Goal: Transaction & Acquisition: Book appointment/travel/reservation

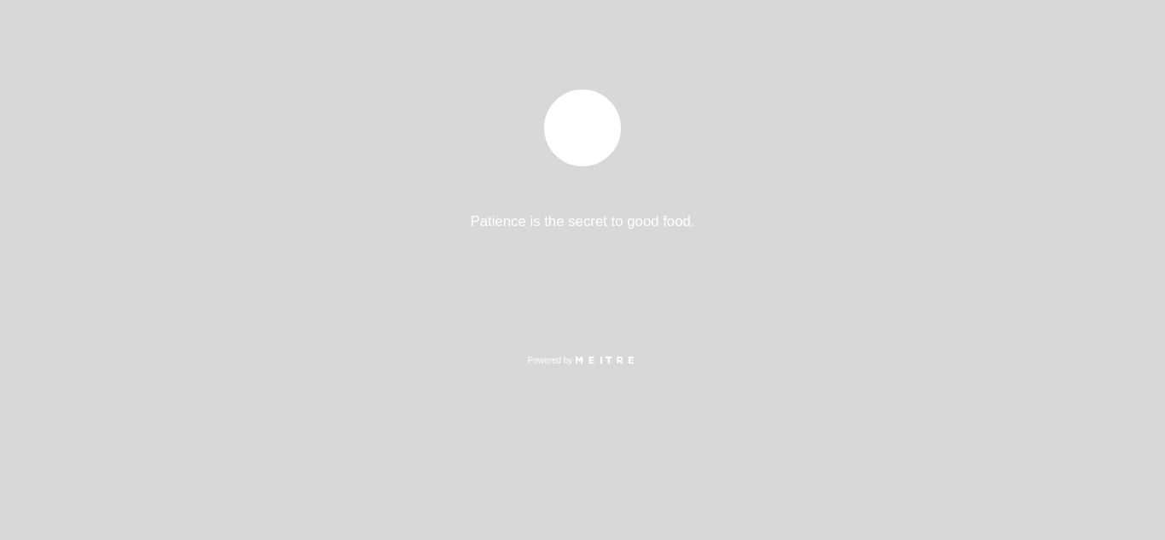
select select "es"
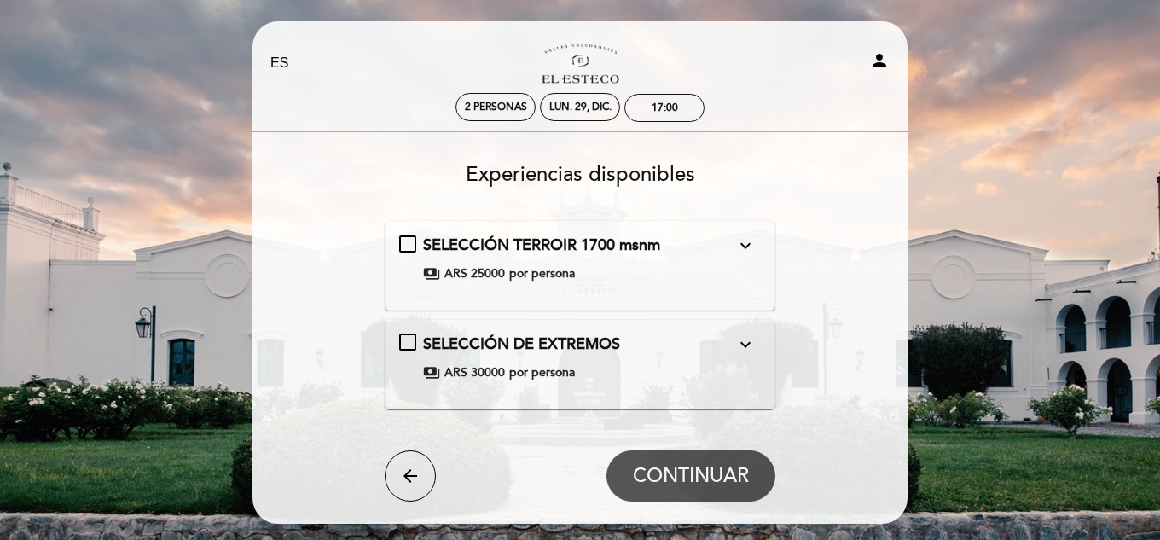
click at [409, 348] on div "SELECCIÓN DE EXTREMOS expand_more TOUR Y DEGUSTACIÓN Desde las alturas [DATE] y…" at bounding box center [580, 358] width 363 height 48
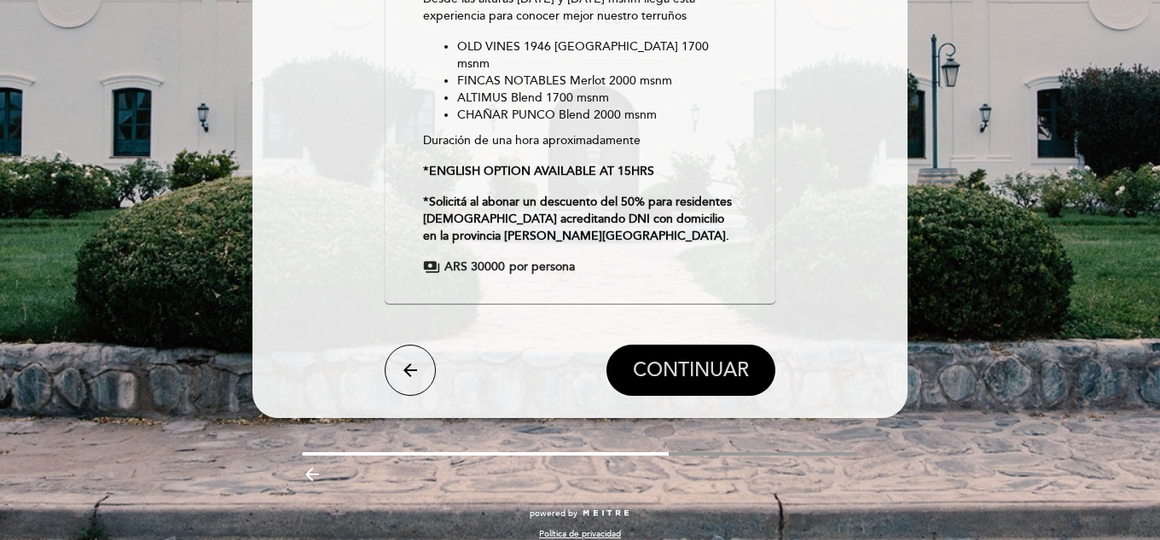
click at [671, 372] on button "CONTINUAR" at bounding box center [691, 370] width 169 height 51
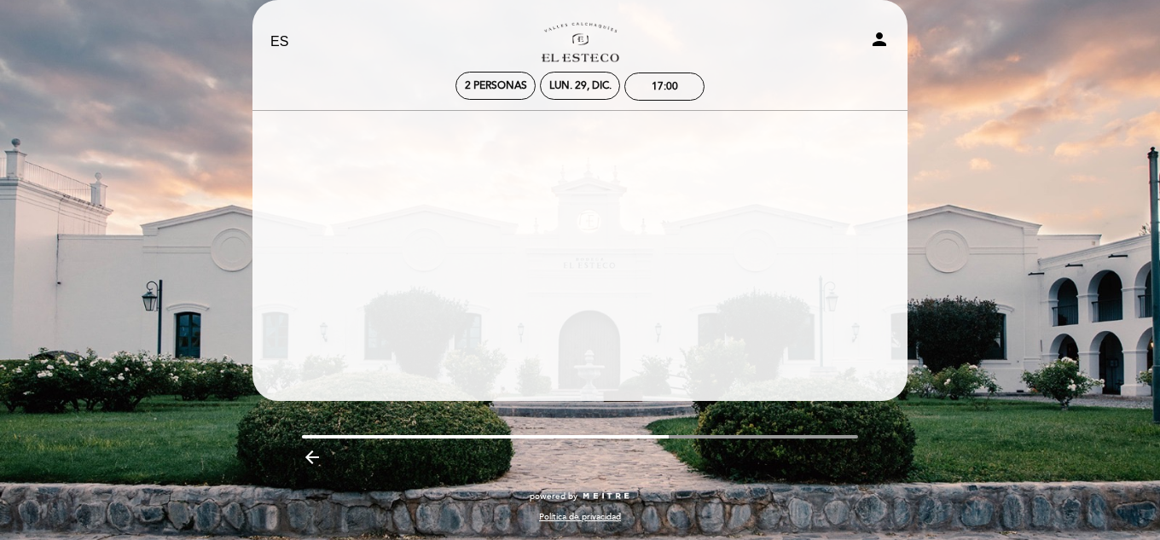
scroll to position [21, 0]
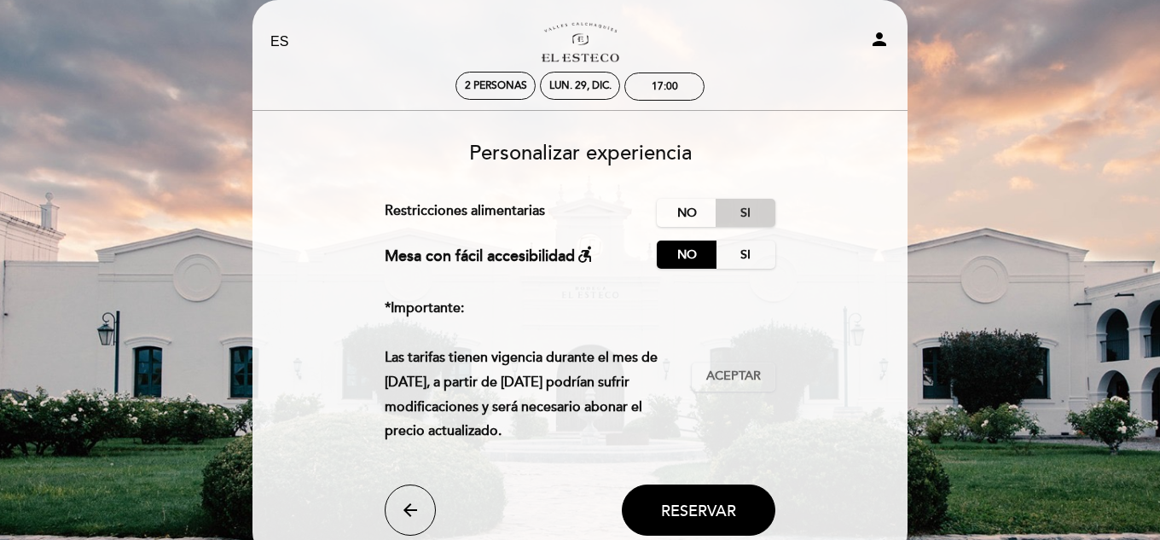
click at [759, 212] on label "Si" at bounding box center [746, 213] width 60 height 28
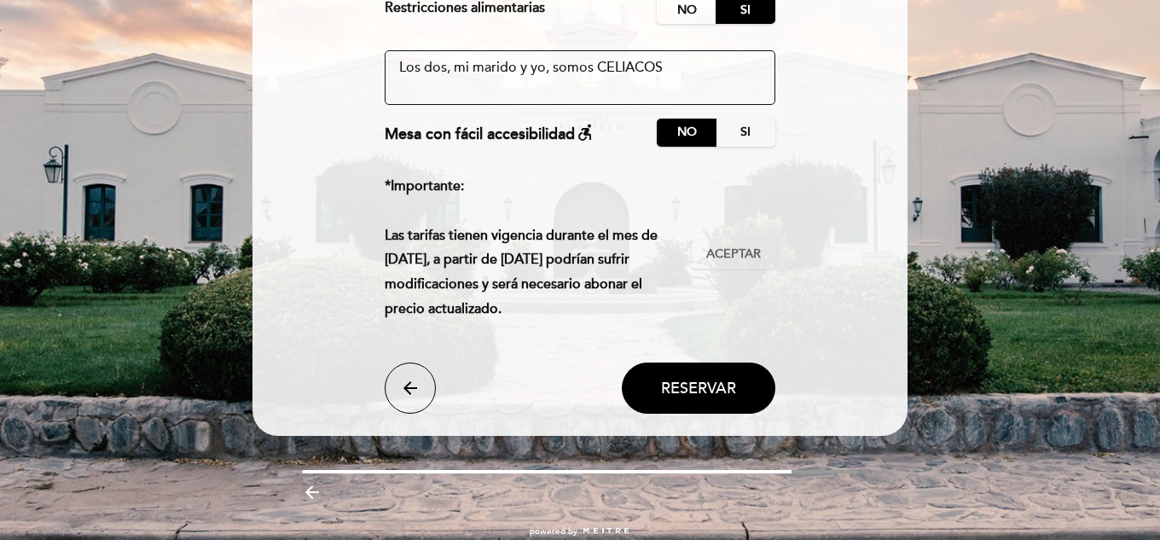
scroll to position [259, 0]
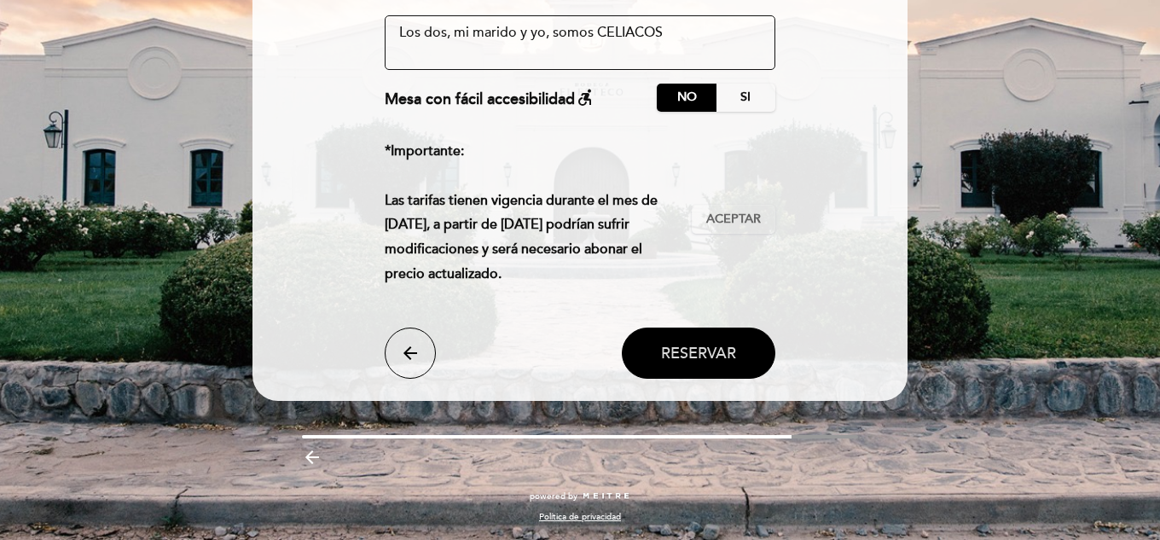
type textarea "Los dos, mi marido y yo, somos CELIACOS"
click at [711, 349] on span "Reservar" at bounding box center [698, 353] width 75 height 19
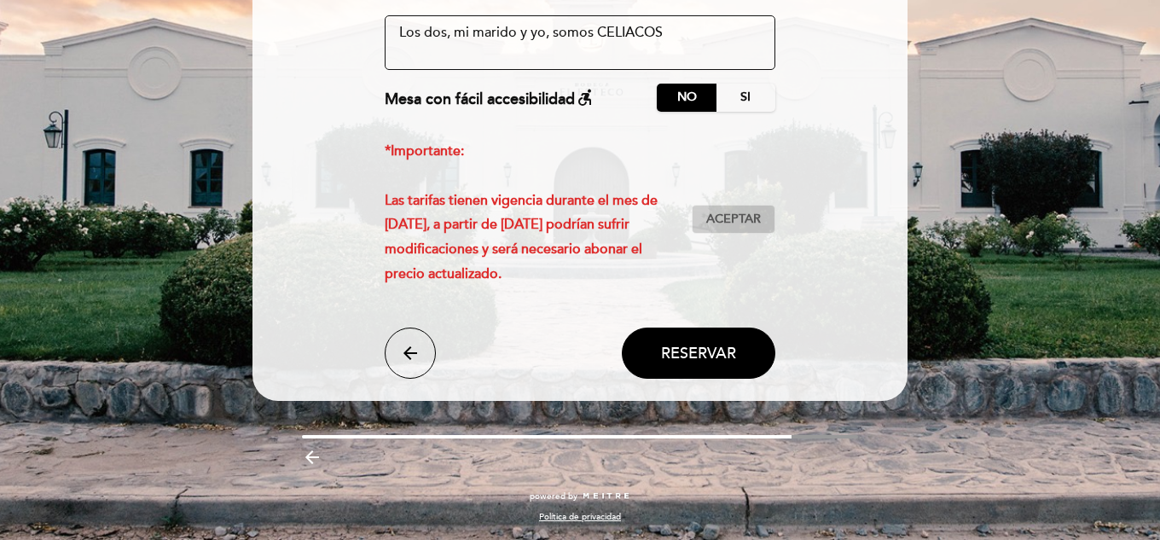
click at [738, 209] on button "Aceptar Aceptado" at bounding box center [734, 219] width 84 height 29
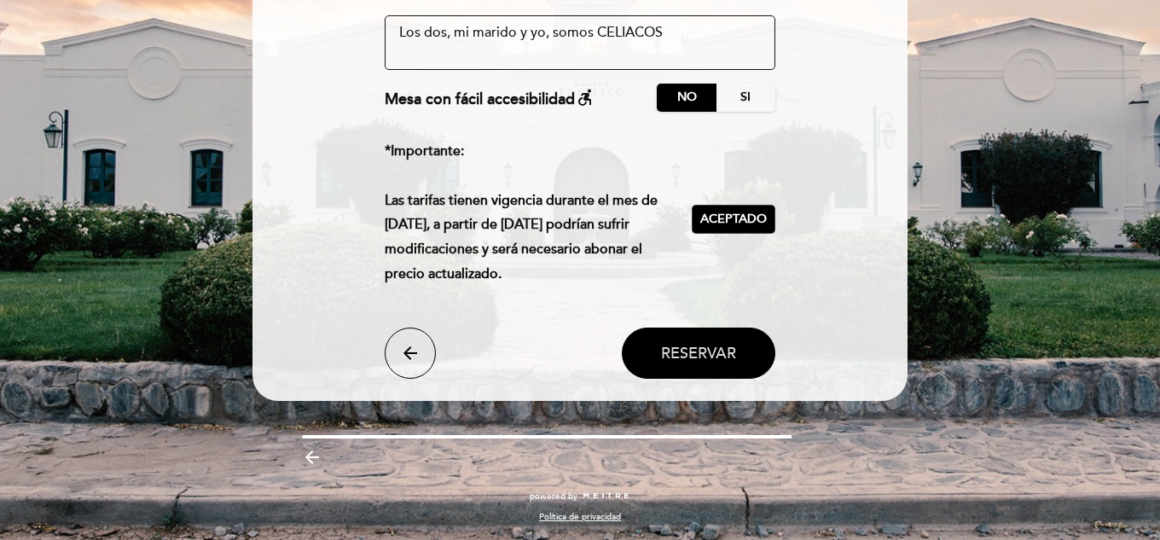
click at [715, 347] on span "Reservar" at bounding box center [698, 353] width 75 height 19
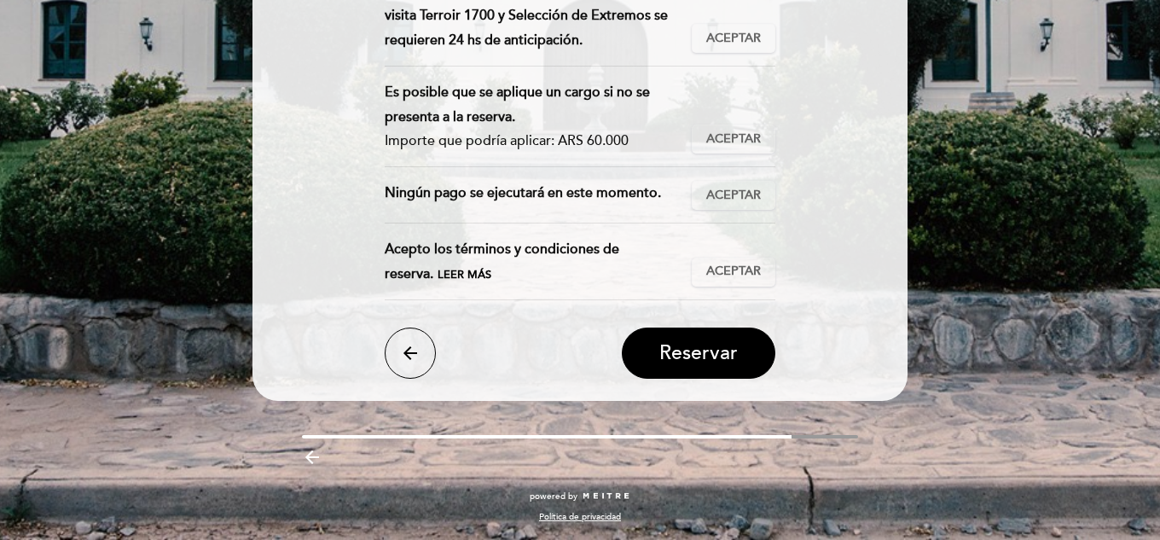
scroll to position [0, 0]
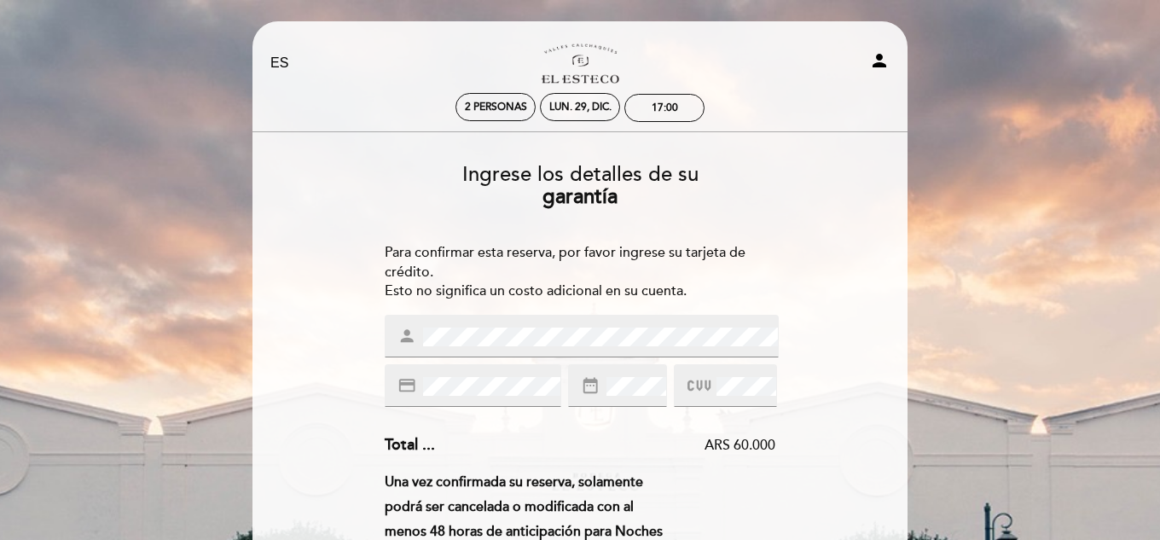
click at [599, 387] on icon "date_range" at bounding box center [590, 385] width 19 height 19
click at [696, 366] on div at bounding box center [725, 385] width 102 height 43
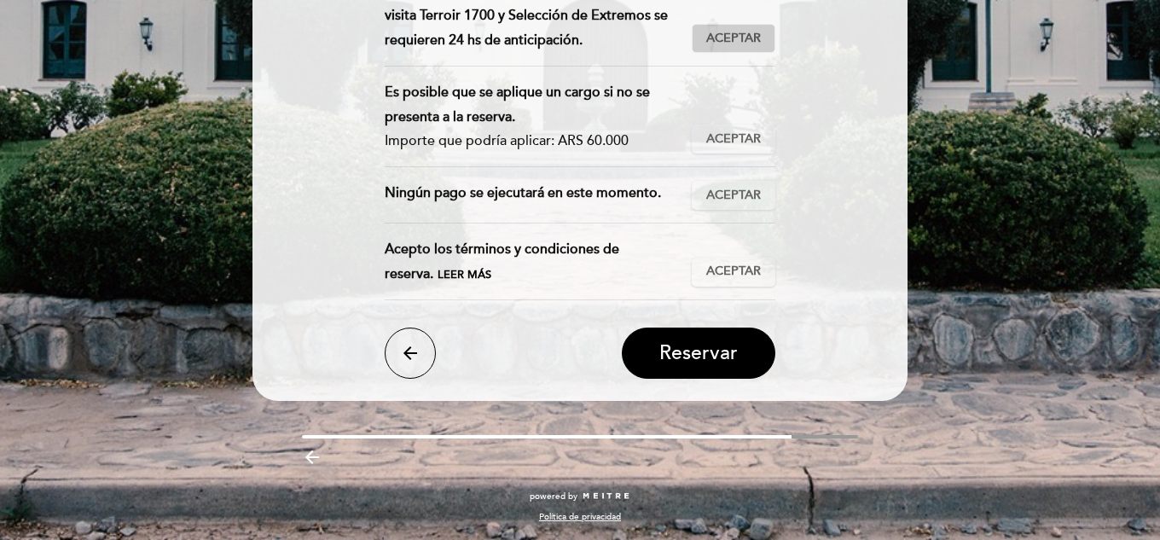
click at [706, 27] on button "Aceptar Aceptado" at bounding box center [734, 38] width 84 height 29
click at [747, 132] on span "Aceptar" at bounding box center [733, 140] width 55 height 18
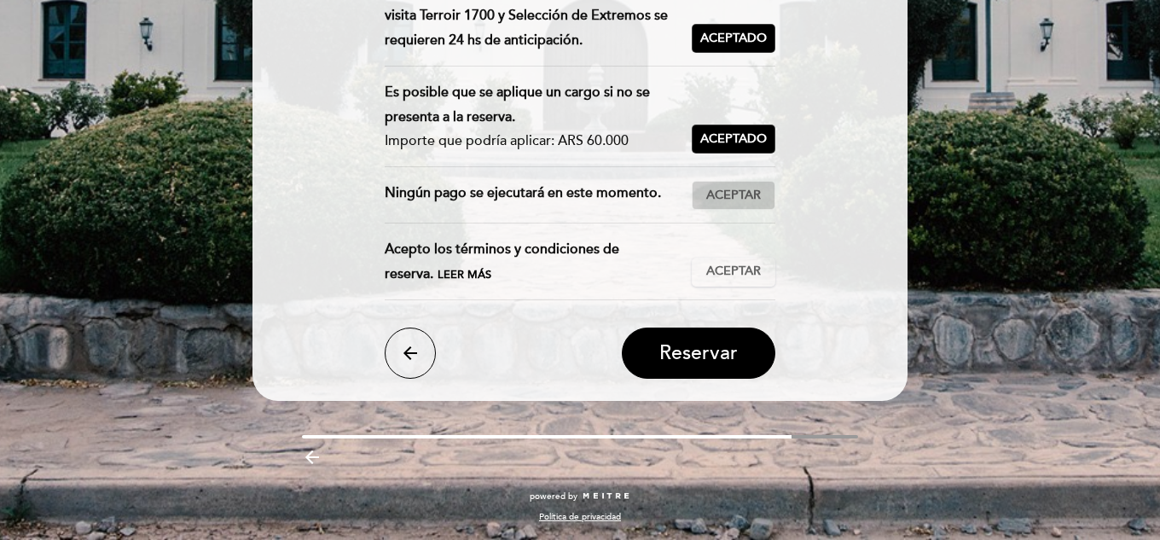
click at [774, 195] on button "Aceptar Aceptado" at bounding box center [734, 195] width 84 height 29
click at [770, 266] on button "Aceptar Aceptado" at bounding box center [734, 272] width 84 height 29
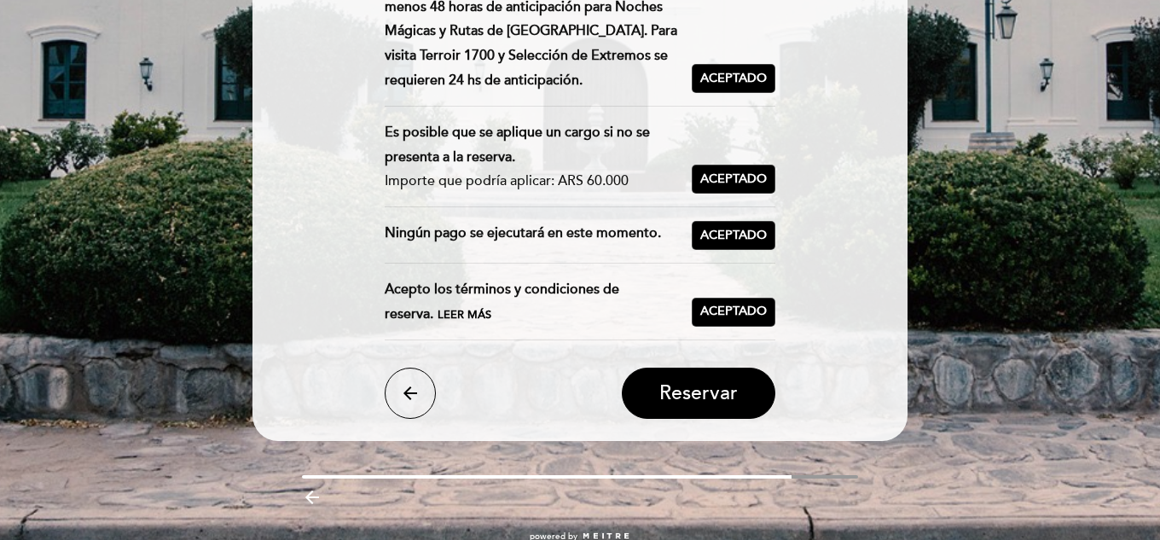
scroll to position [530, 0]
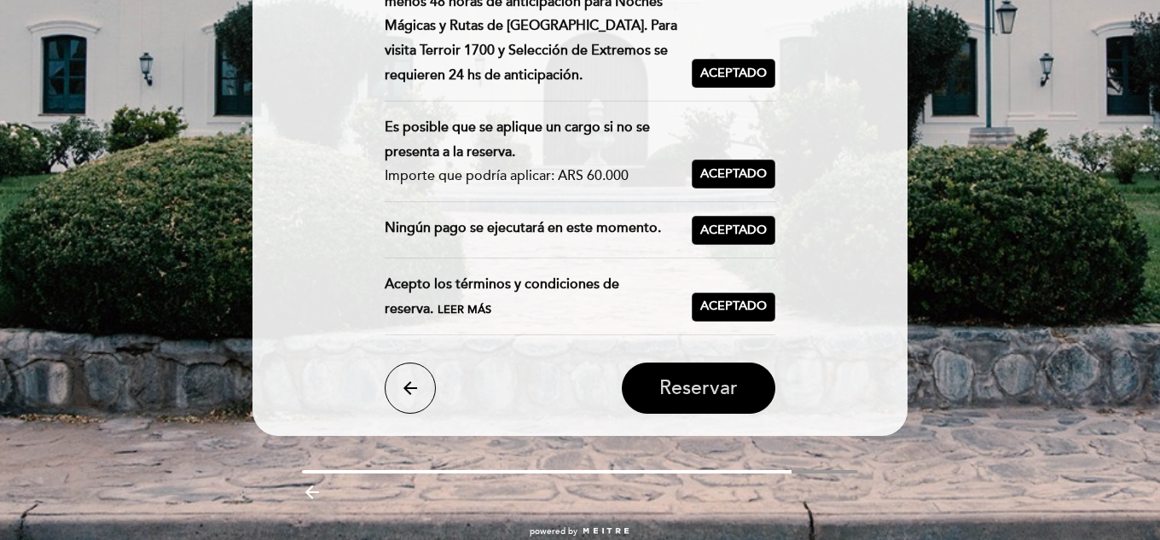
click at [680, 390] on span "Reservar" at bounding box center [699, 388] width 78 height 24
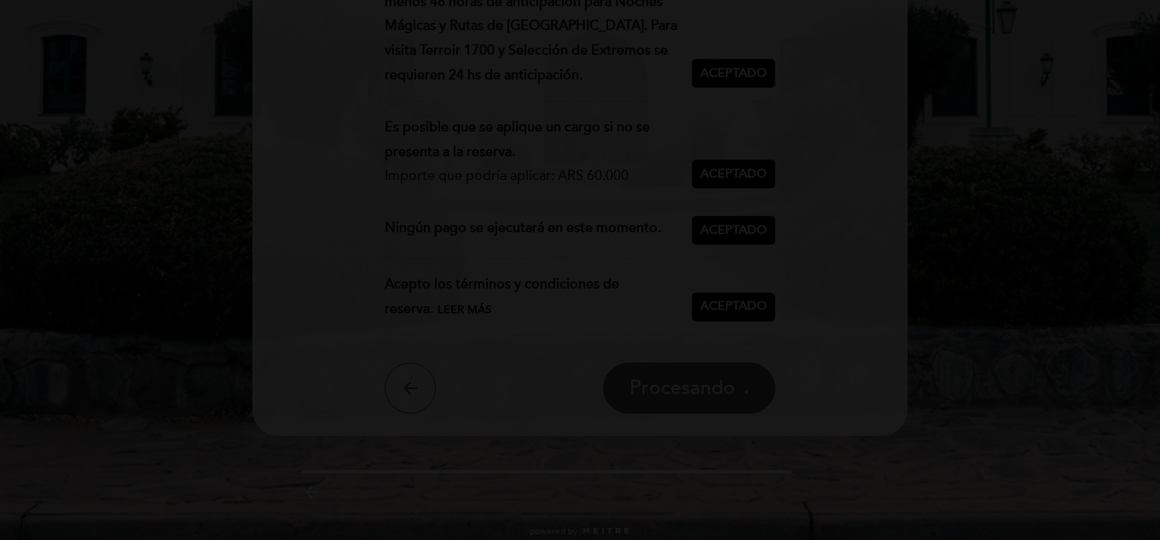
scroll to position [0, 0]
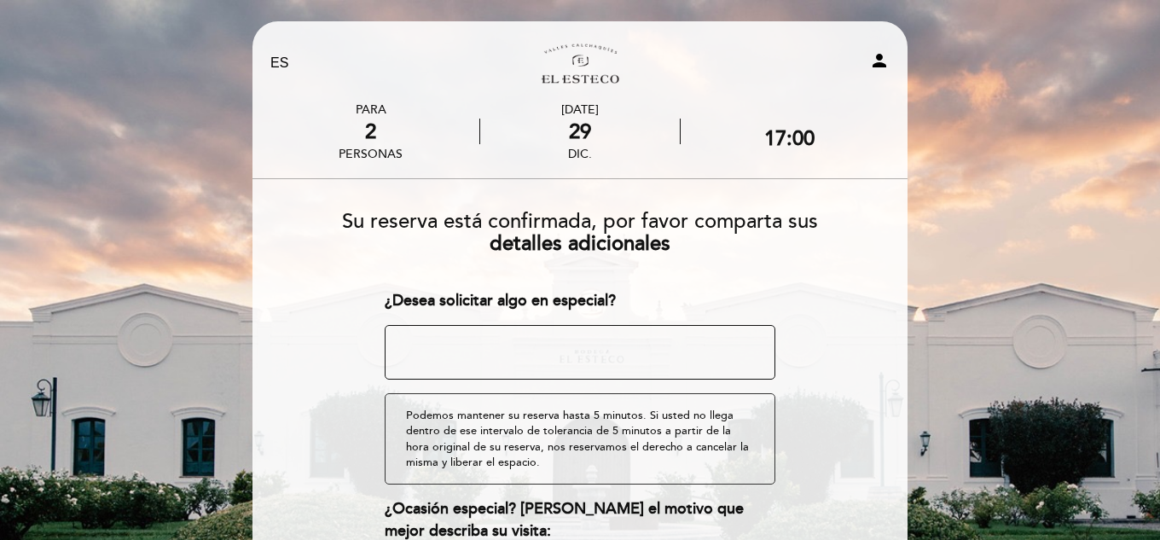
click at [636, 360] on textarea at bounding box center [581, 352] width 392 height 55
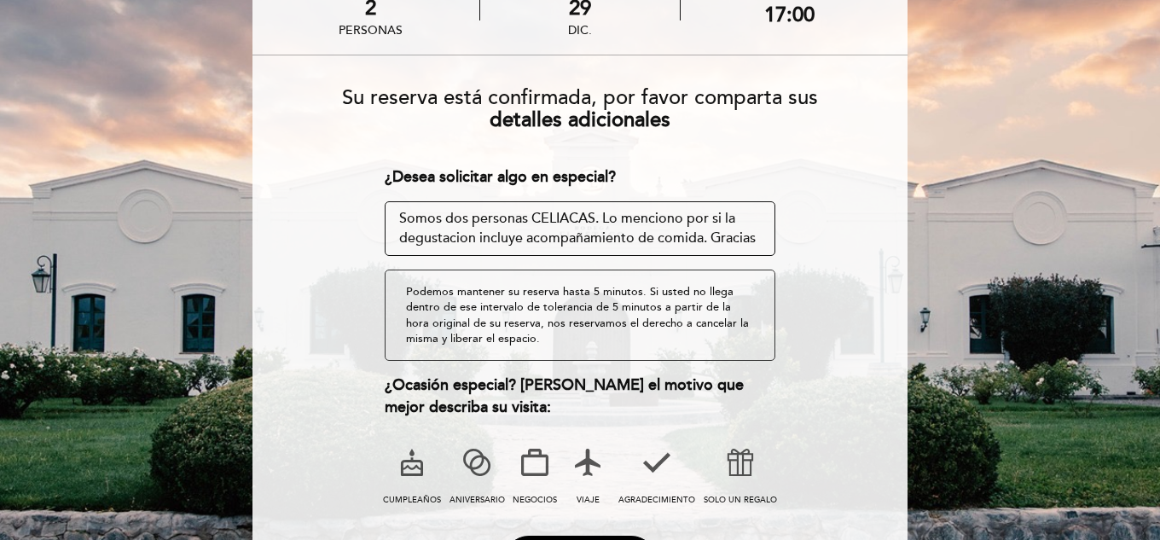
scroll to position [277, 0]
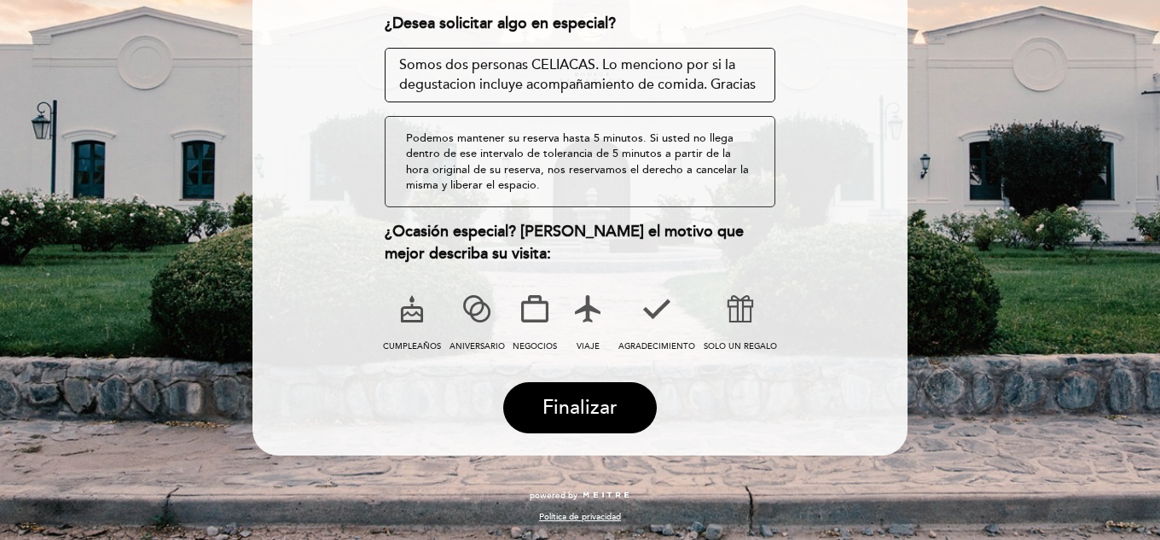
type textarea "Somos dos personas CELIACAS. Lo menciono por si la degustacion incluye acompaña…"
click at [581, 320] on icon at bounding box center [588, 309] width 44 height 44
click at [599, 403] on span "Finalizar" at bounding box center [580, 408] width 75 height 24
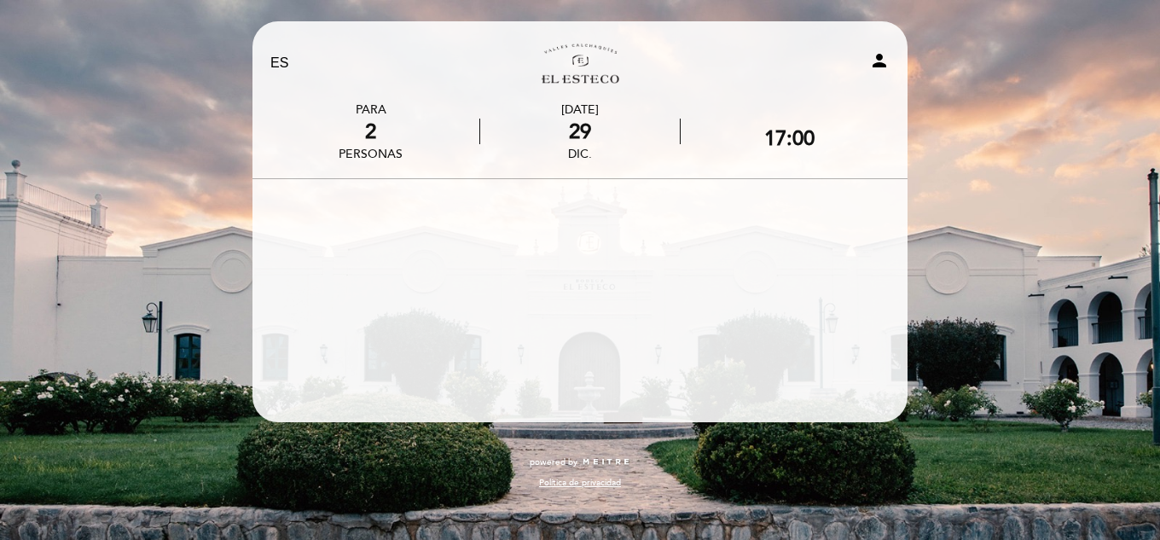
scroll to position [0, 0]
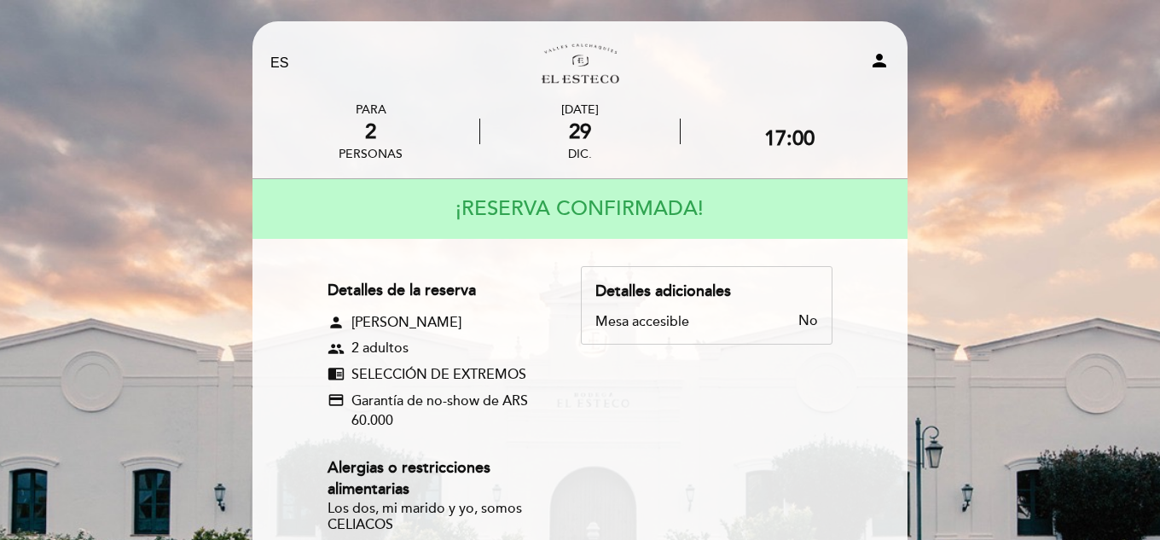
scroll to position [377, 0]
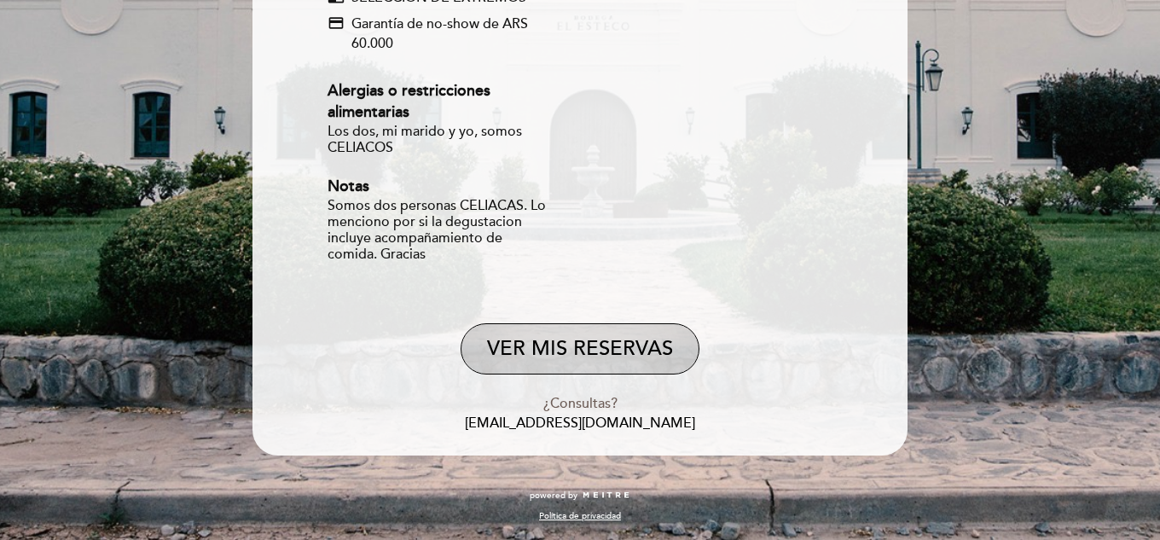
click at [610, 360] on button "VER MIS RESERVAS" at bounding box center [580, 348] width 239 height 51
select select "es"
